Goal: Task Accomplishment & Management: Complete application form

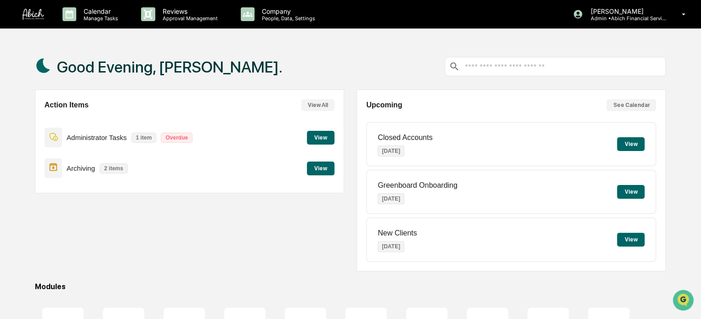
click at [329, 141] on button "View" at bounding box center [321, 138] width 28 height 14
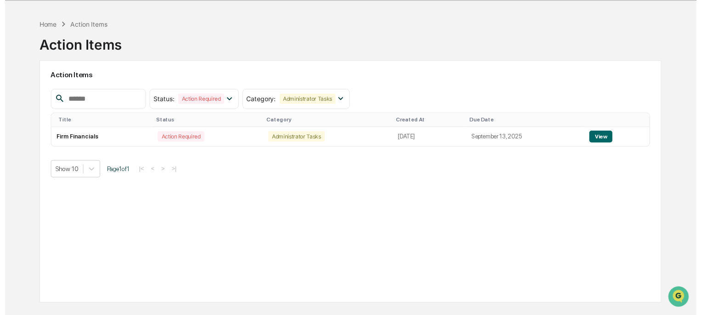
scroll to position [44, 0]
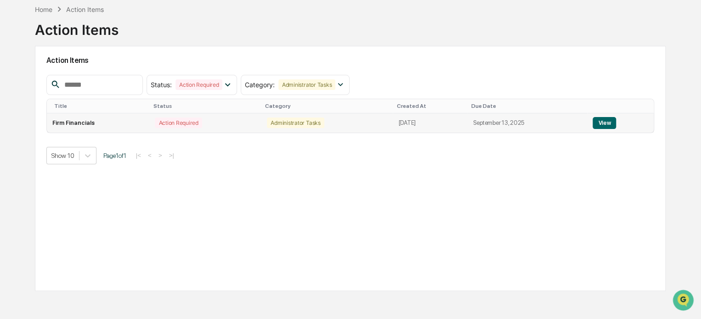
click at [616, 122] on button "View" at bounding box center [603, 123] width 23 height 12
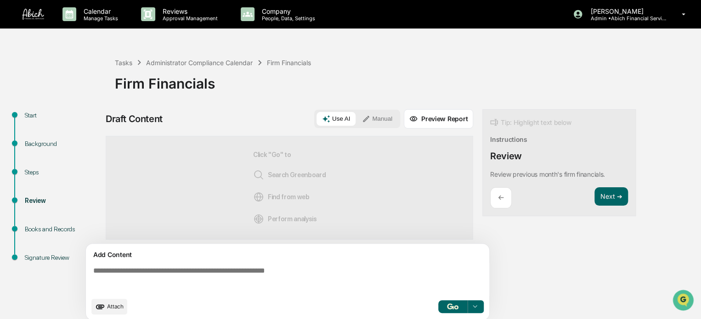
scroll to position [6, 0]
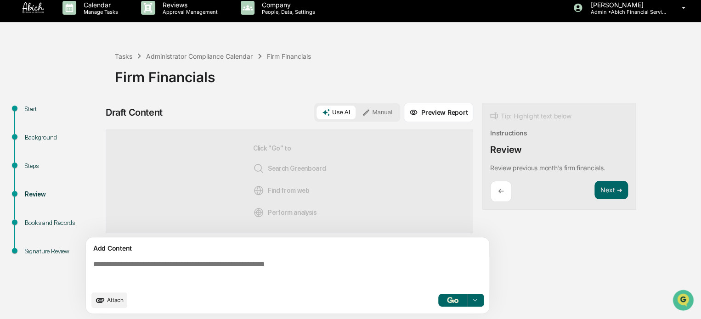
click at [459, 302] on button "button" at bounding box center [452, 300] width 29 height 13
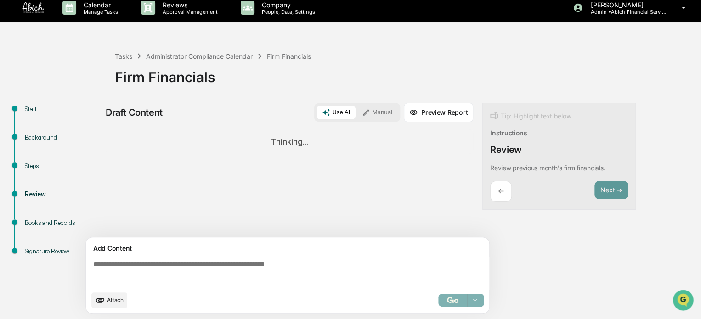
click at [458, 297] on div "Select..." at bounding box center [460, 300] width 45 height 13
click at [435, 116] on button "Preview Report" at bounding box center [438, 112] width 69 height 19
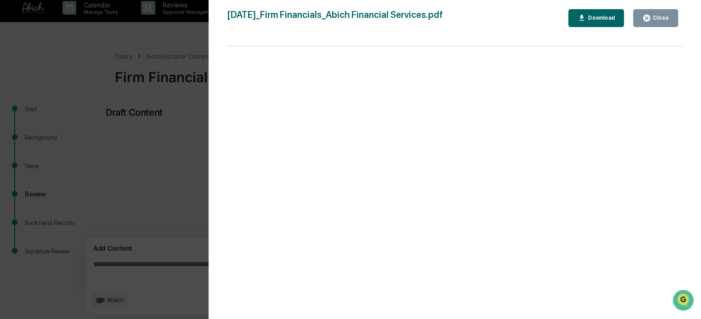
click at [646, 17] on icon "button" at bounding box center [646, 18] width 7 height 7
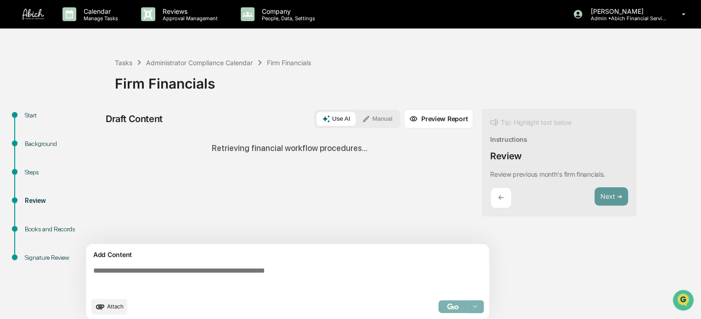
click at [503, 197] on div "←" at bounding box center [501, 198] width 22 height 22
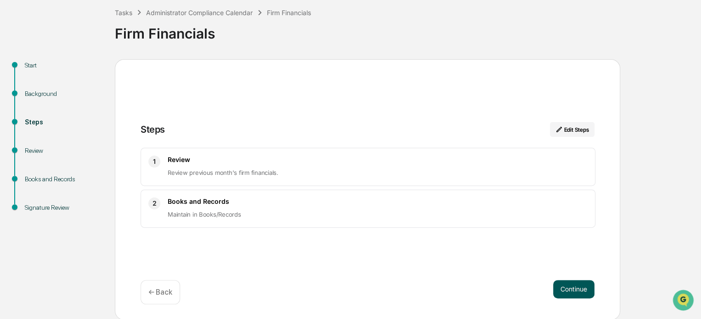
click at [574, 291] on button "Continue" at bounding box center [573, 289] width 41 height 18
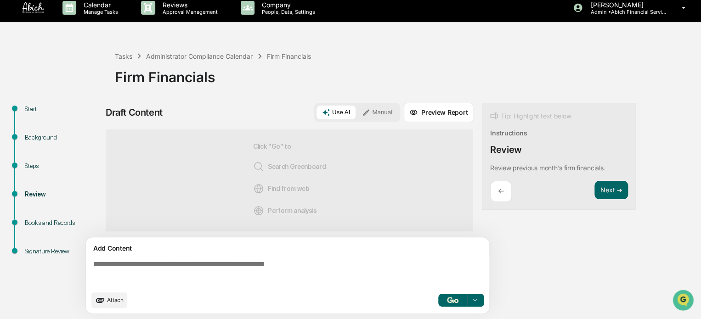
scroll to position [3, 0]
click at [605, 189] on button "Next ➔" at bounding box center [611, 190] width 34 height 19
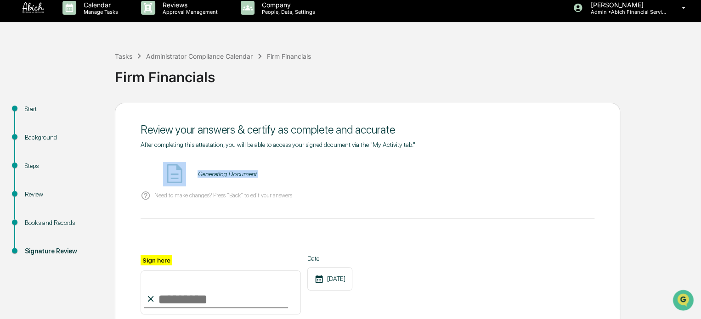
click at [605, 189] on div "Review your answers & certify as complete and accurate After completing this at…" at bounding box center [367, 260] width 505 height 315
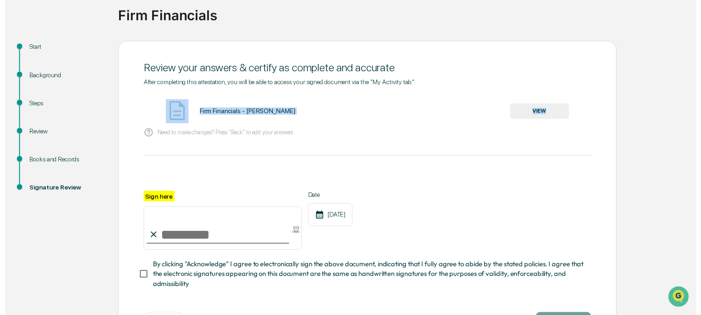
scroll to position [107, 0]
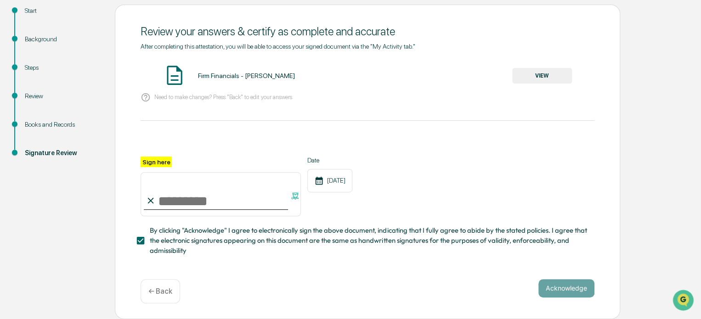
click at [194, 194] on input "Sign here" at bounding box center [221, 194] width 160 height 44
type input "**********"
click at [565, 288] on button "Acknowledge" at bounding box center [566, 288] width 56 height 18
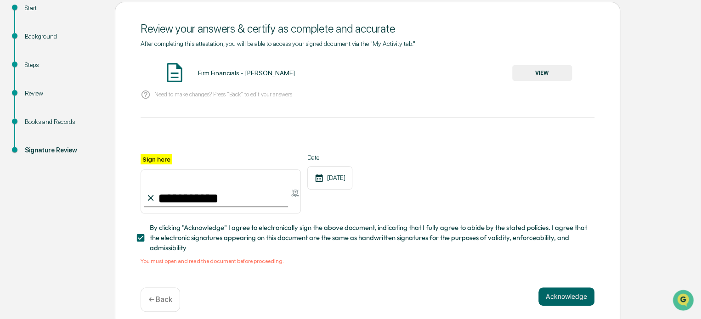
click at [545, 69] on button "VIEW" at bounding box center [542, 73] width 60 height 16
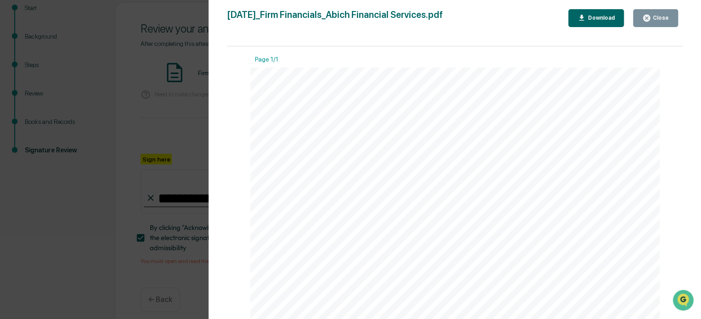
click at [671, 18] on button "Close" at bounding box center [655, 18] width 45 height 18
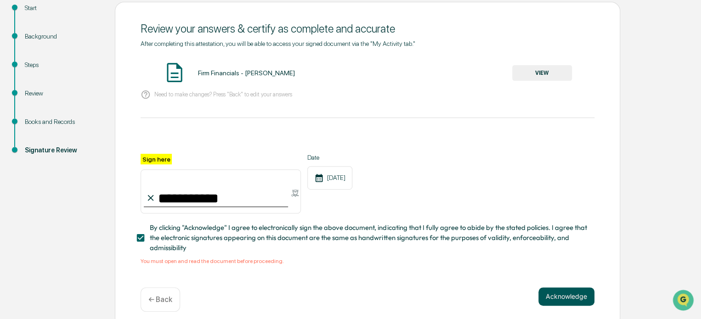
click at [560, 294] on button "Acknowledge" at bounding box center [566, 296] width 56 height 18
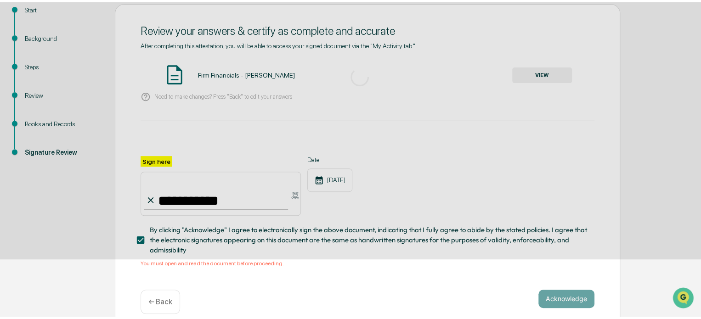
scroll to position [50, 0]
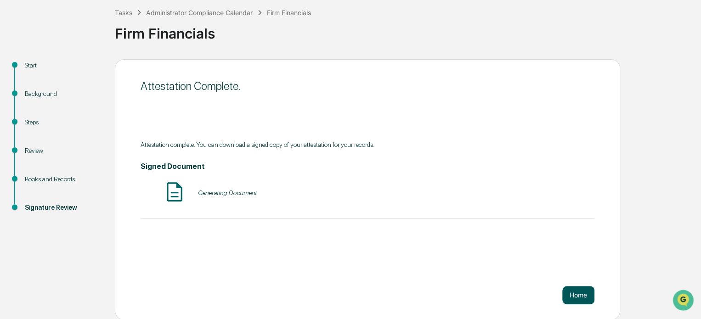
click at [573, 294] on button "Home" at bounding box center [578, 295] width 32 height 18
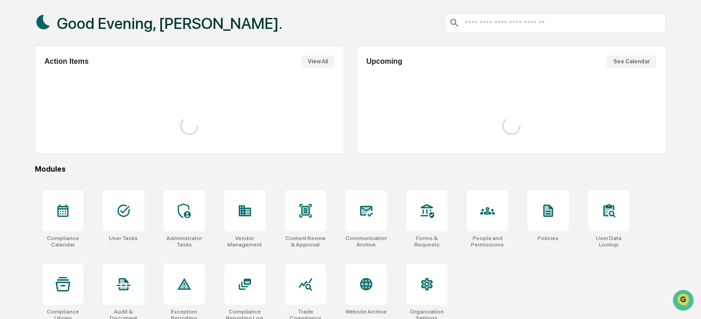
scroll to position [50, 0]
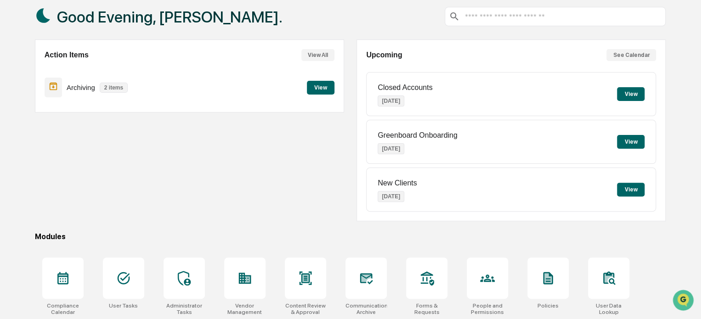
click at [322, 84] on button "View" at bounding box center [321, 88] width 28 height 14
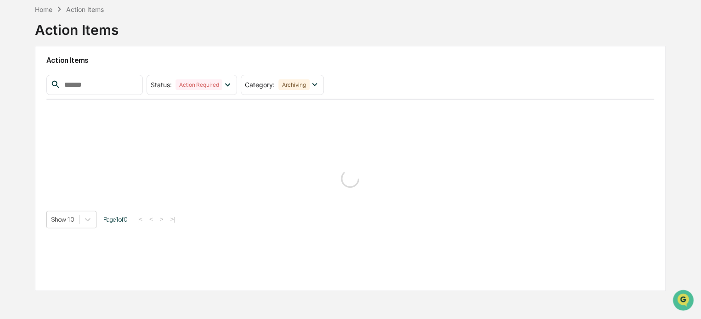
scroll to position [44, 0]
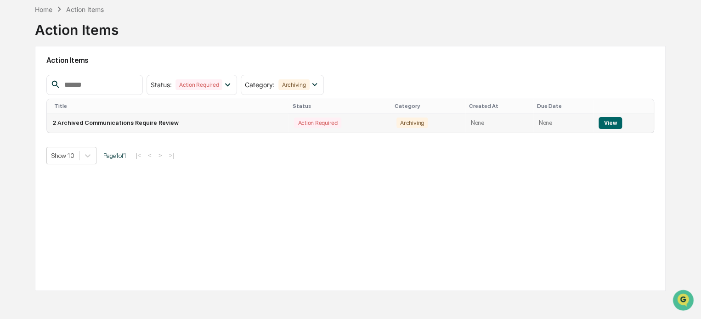
click at [617, 126] on button "View" at bounding box center [609, 123] width 23 height 12
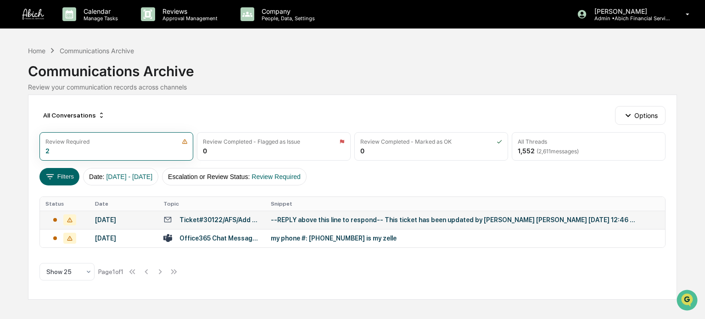
click at [79, 222] on div at bounding box center [64, 219] width 38 height 11
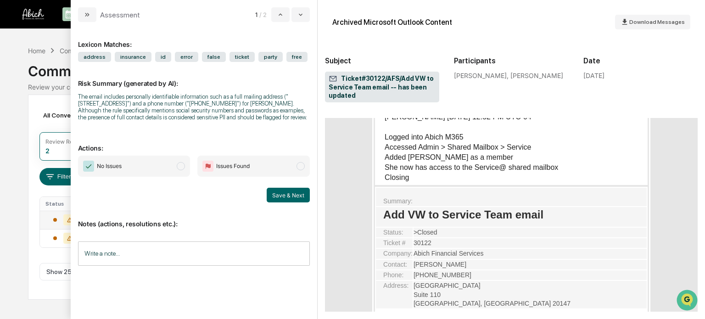
scroll to position [964, 0]
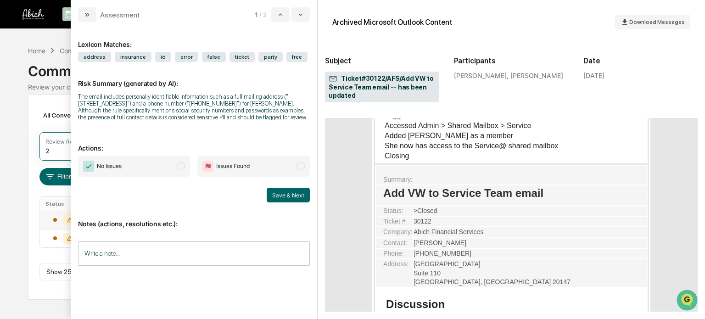
click at [175, 173] on span "No Issues" at bounding box center [134, 166] width 113 height 21
drag, startPoint x: 144, startPoint y: 112, endPoint x: 160, endPoint y: 126, distance: 21.5
click at [160, 121] on div "The email includes personally identifiable information such as a full mailing a…" at bounding box center [194, 107] width 232 height 28
click at [174, 174] on span "No Issues" at bounding box center [134, 166] width 113 height 21
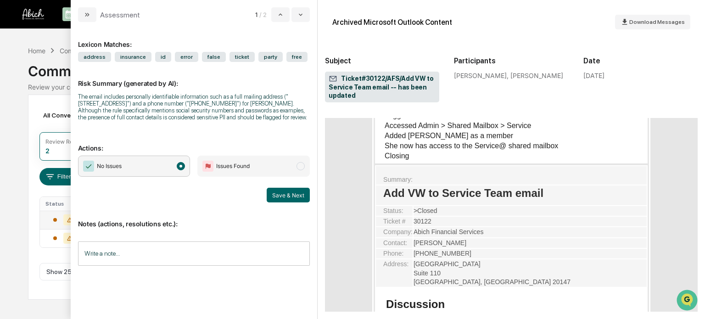
click at [180, 170] on span "modal" at bounding box center [181, 166] width 8 height 8
click at [242, 171] on span "Issues Found" at bounding box center [233, 166] width 34 height 9
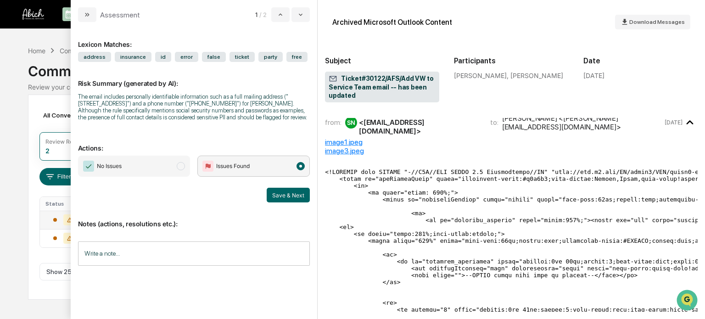
scroll to position [0, 0]
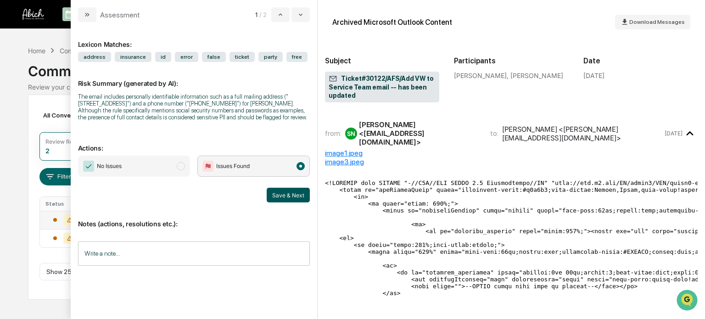
click at [279, 202] on button "Save & Next" at bounding box center [288, 195] width 43 height 15
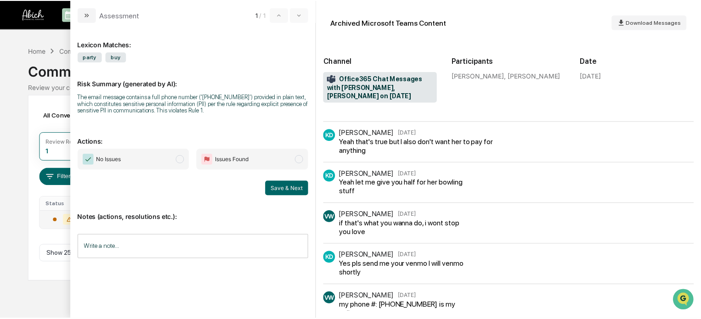
scroll to position [436, 0]
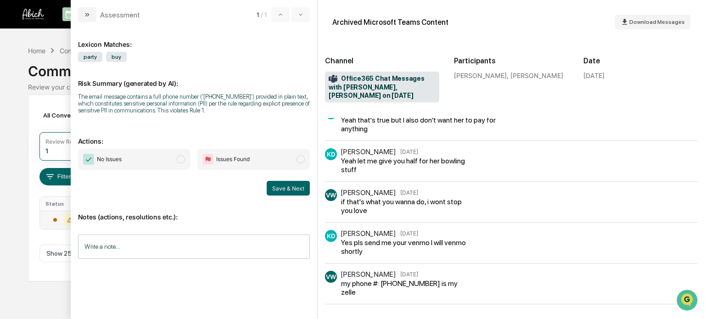
click at [281, 164] on span "Issues Found" at bounding box center [253, 159] width 113 height 21
click at [285, 192] on button "Save & Next" at bounding box center [288, 188] width 43 height 15
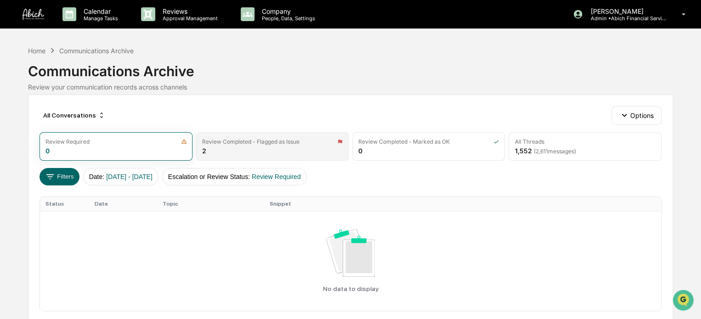
click at [256, 144] on div "Review Completed - Flagged as Issue" at bounding box center [250, 141] width 97 height 7
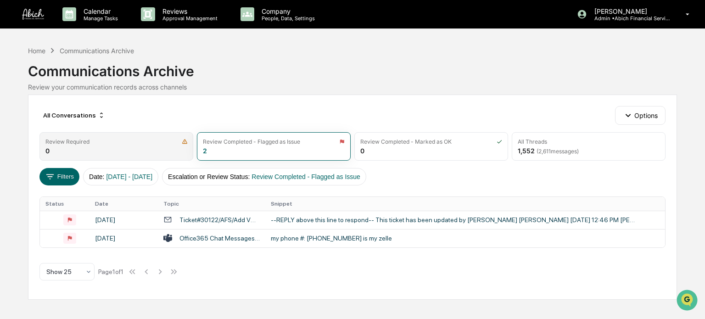
click at [139, 145] on div "Review Required 0" at bounding box center [116, 146] width 154 height 28
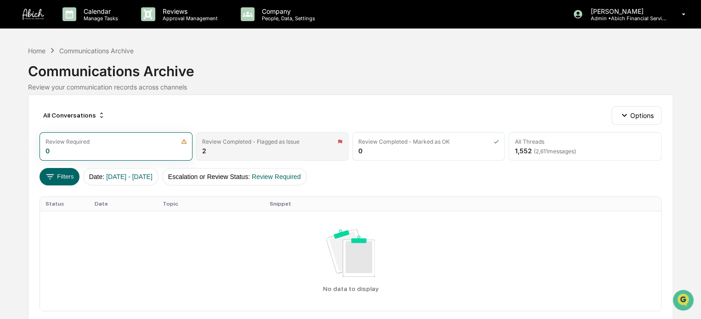
click at [266, 142] on div "Review Completed - Flagged as Issue" at bounding box center [250, 141] width 97 height 7
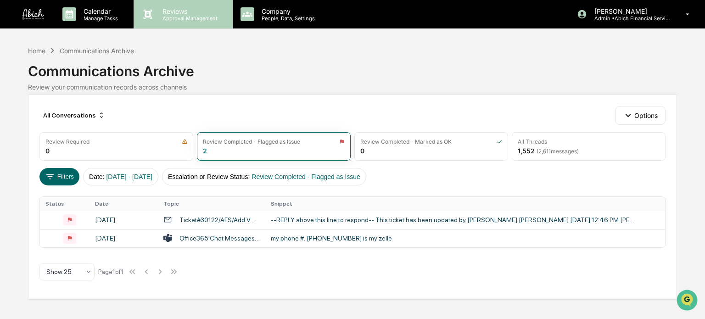
click at [177, 15] on p "Approval Management" at bounding box center [188, 18] width 67 height 6
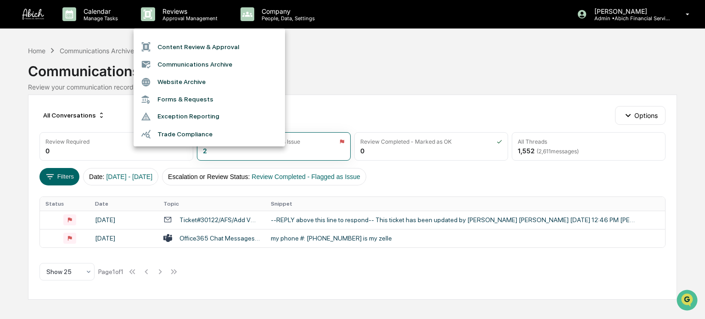
click at [111, 10] on div at bounding box center [352, 159] width 705 height 319
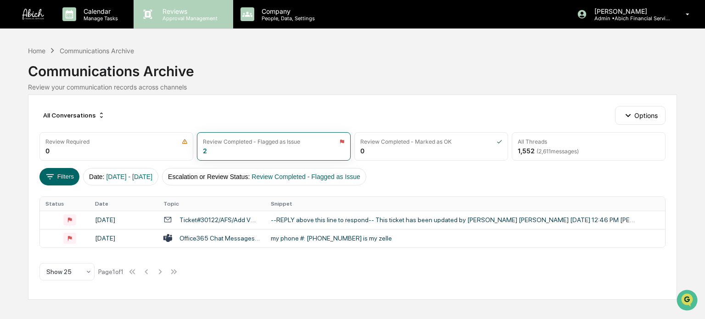
click at [186, 14] on p "Reviews" at bounding box center [188, 11] width 67 height 8
